Goal: Check status: Check status

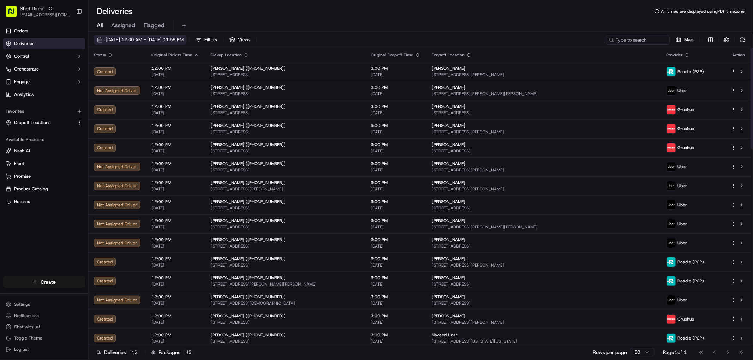
click at [131, 37] on span "[DATE] 12:00 AM - [DATE] 11:59 PM" at bounding box center [145, 40] width 78 height 6
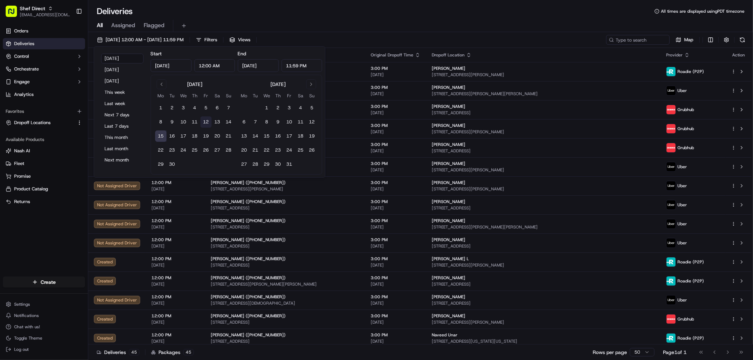
click at [203, 122] on button "12" at bounding box center [206, 122] width 11 height 11
type input "[DATE]"
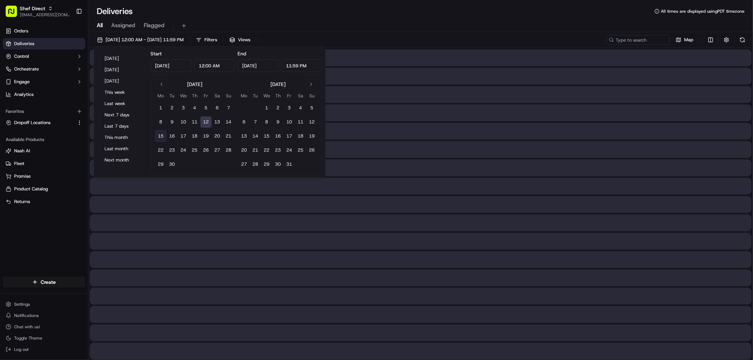
click at [426, 66] on div at bounding box center [421, 57] width 662 height 17
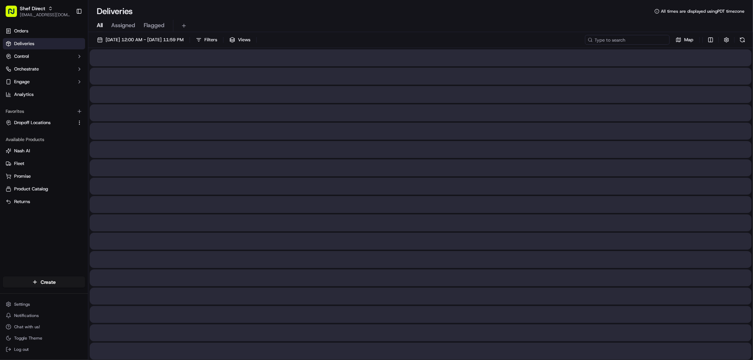
click at [645, 40] on input at bounding box center [627, 40] width 85 height 10
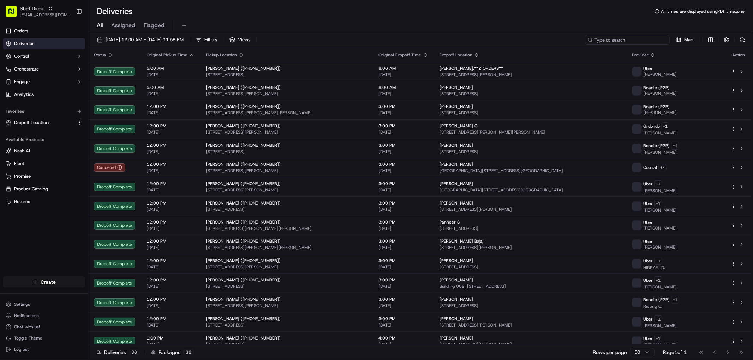
paste input "RnyqhDqrpek"
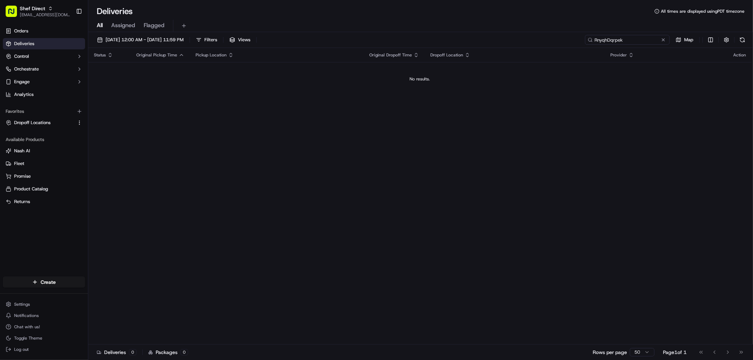
type input "RnyqhDqrpek"
